Goal: Information Seeking & Learning: Learn about a topic

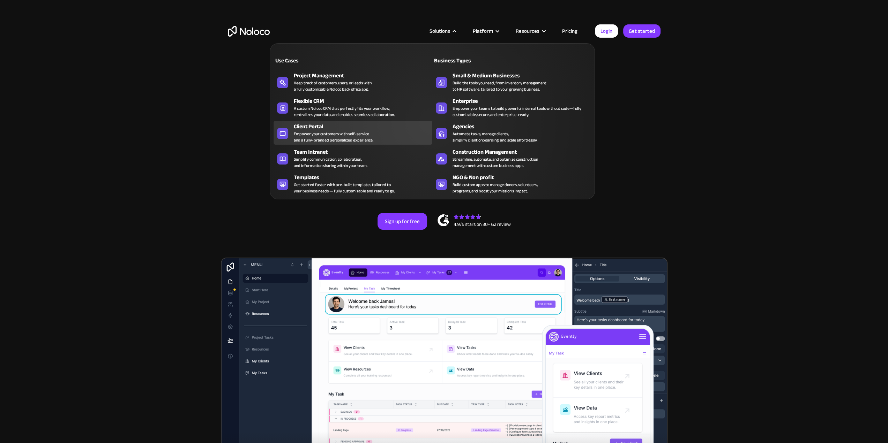
click at [363, 138] on div "Empower your customers with self-service and a fully-branded personalized exper…" at bounding box center [334, 137] width 80 height 13
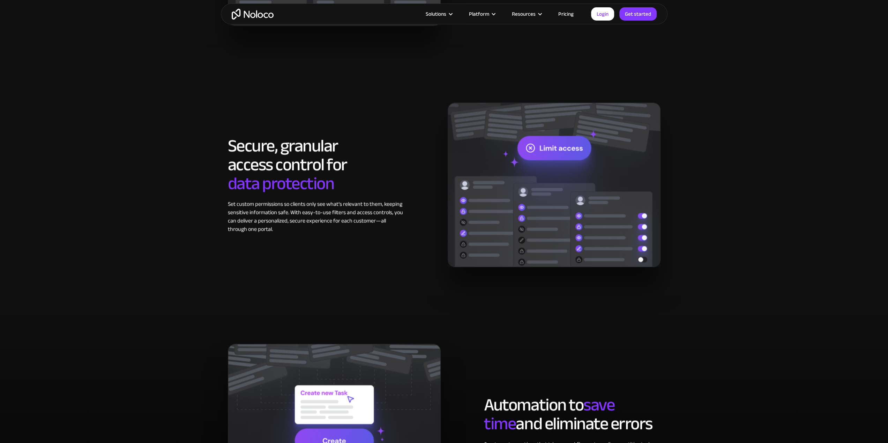
scroll to position [942, 0]
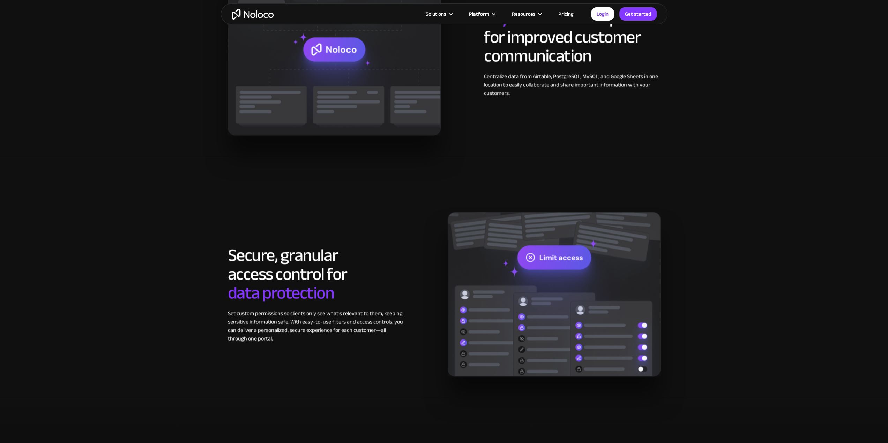
click at [570, 14] on link "Pricing" at bounding box center [565, 13] width 33 height 9
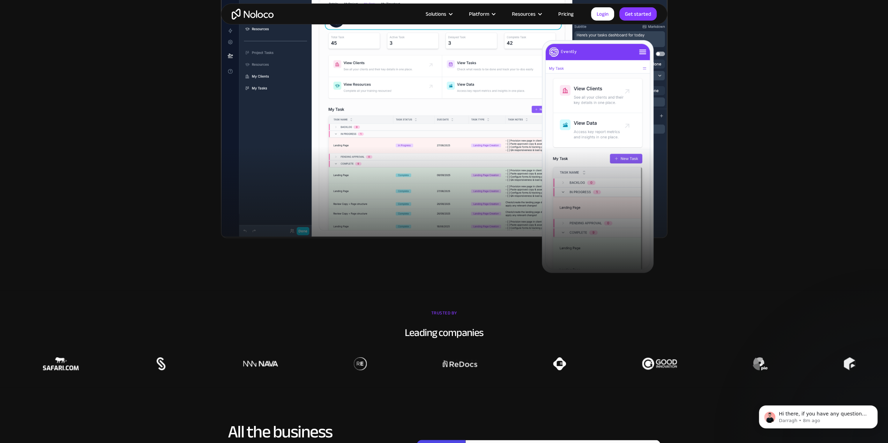
scroll to position [174, 0]
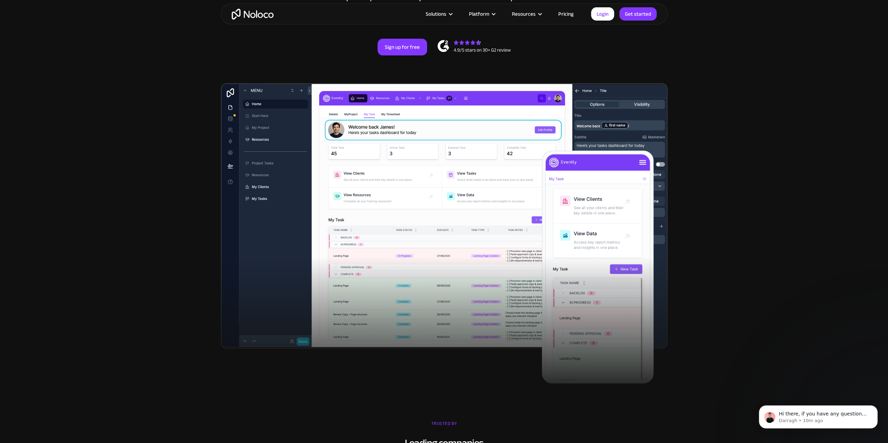
click at [565, 15] on link "Pricing" at bounding box center [565, 13] width 33 height 9
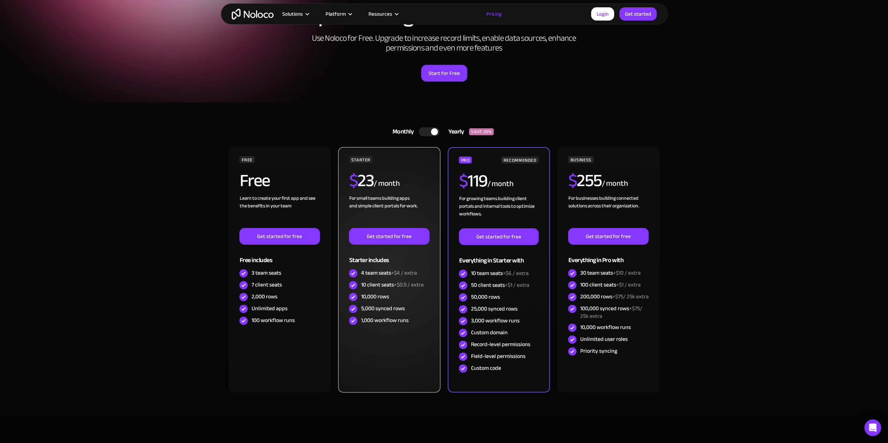
scroll to position [139, 0]
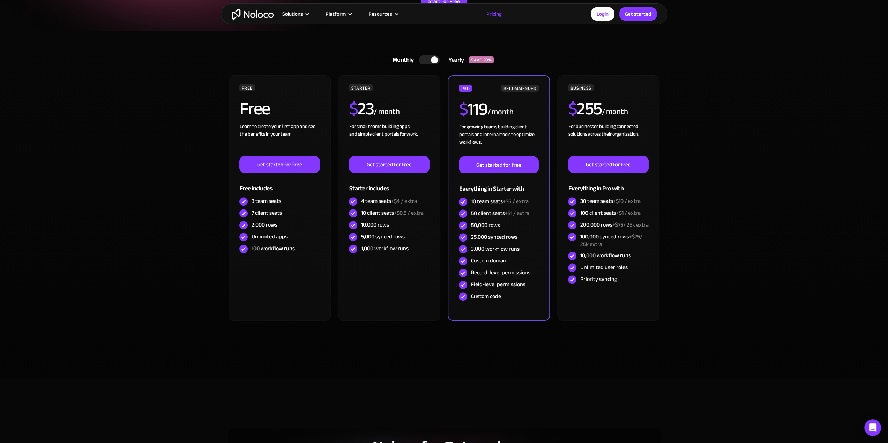
click at [431, 60] on div at bounding box center [434, 59] width 7 height 7
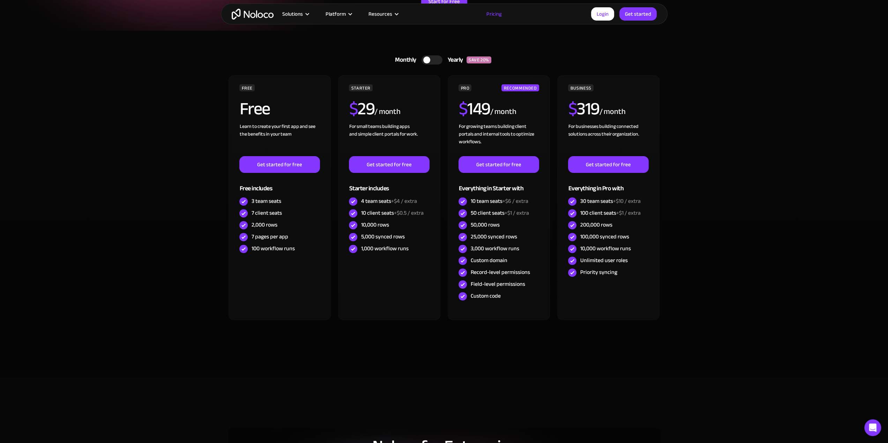
click at [431, 60] on div at bounding box center [431, 59] width 21 height 9
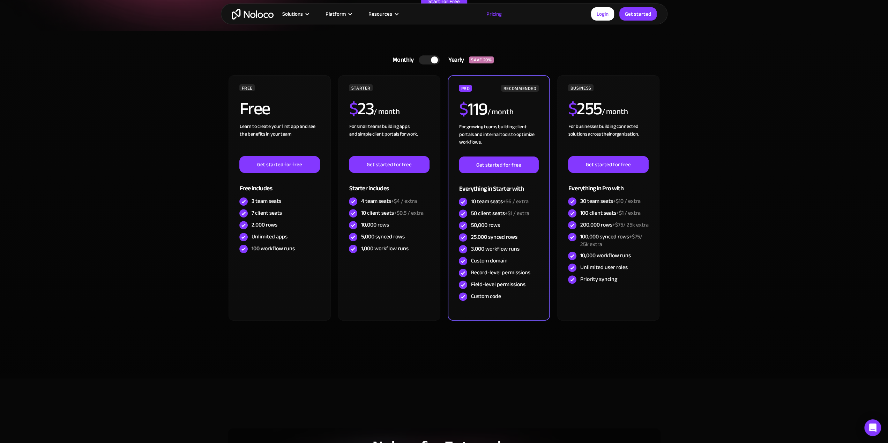
click at [428, 60] on div at bounding box center [428, 59] width 21 height 9
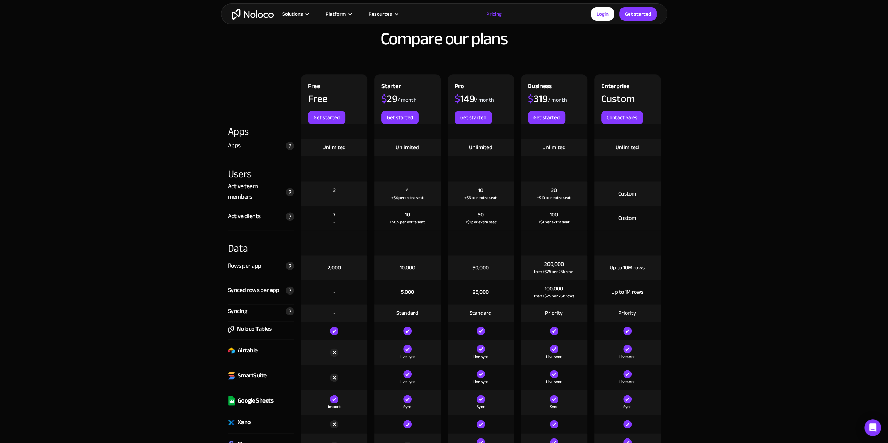
scroll to position [732, 0]
